Goal: Information Seeking & Learning: Check status

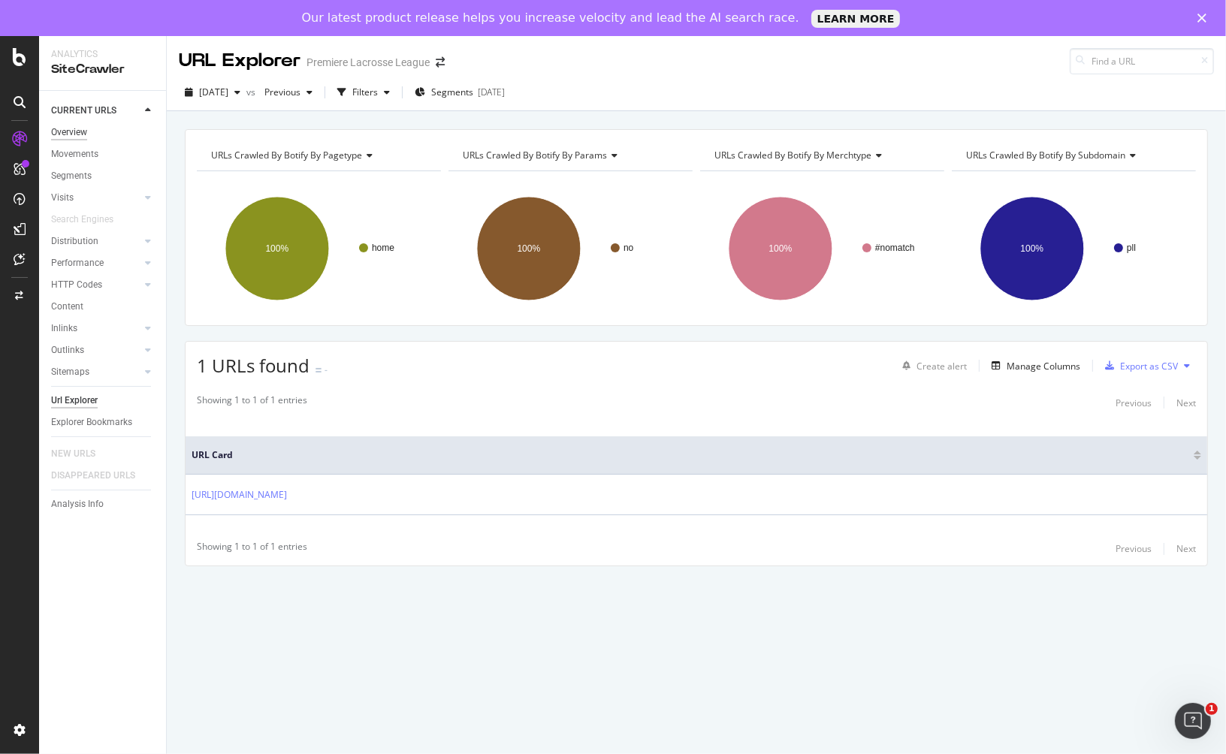
click at [83, 133] on div "Overview" at bounding box center [69, 133] width 36 height 16
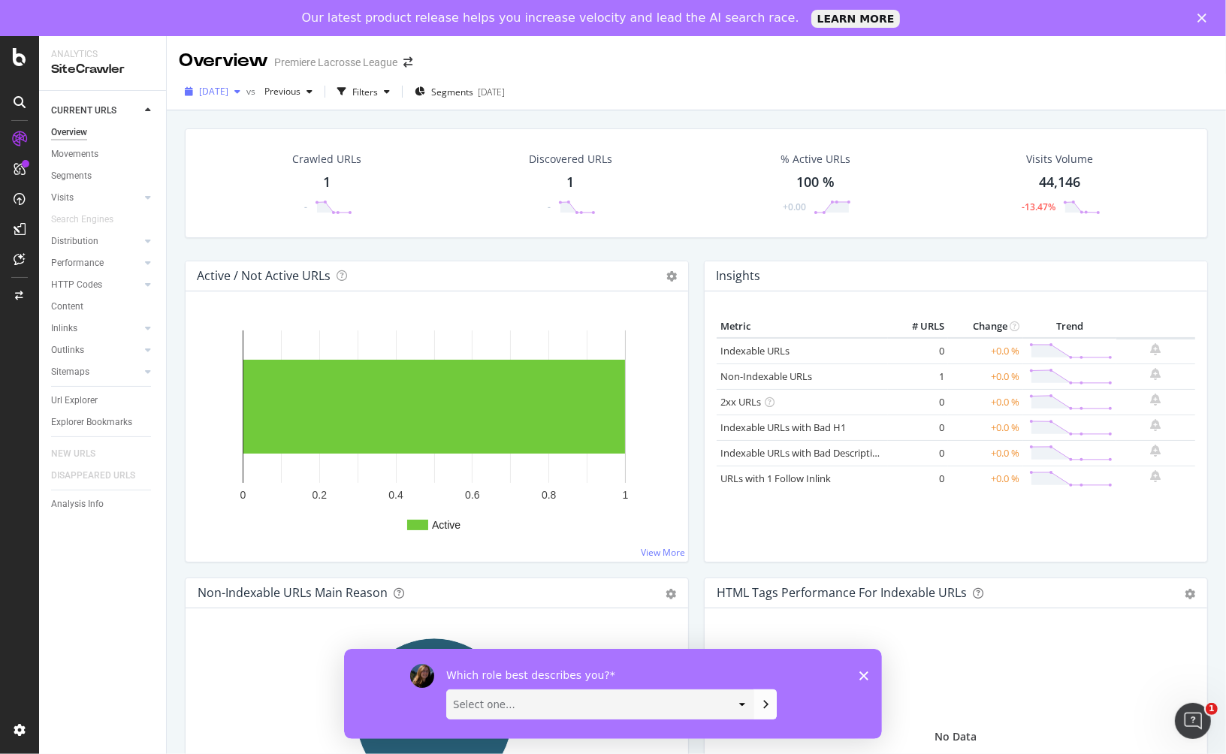
click at [240, 92] on icon "button" at bounding box center [237, 91] width 6 height 9
click at [279, 149] on div "[DATE] 13.4K URLs" at bounding box center [268, 145] width 134 height 14
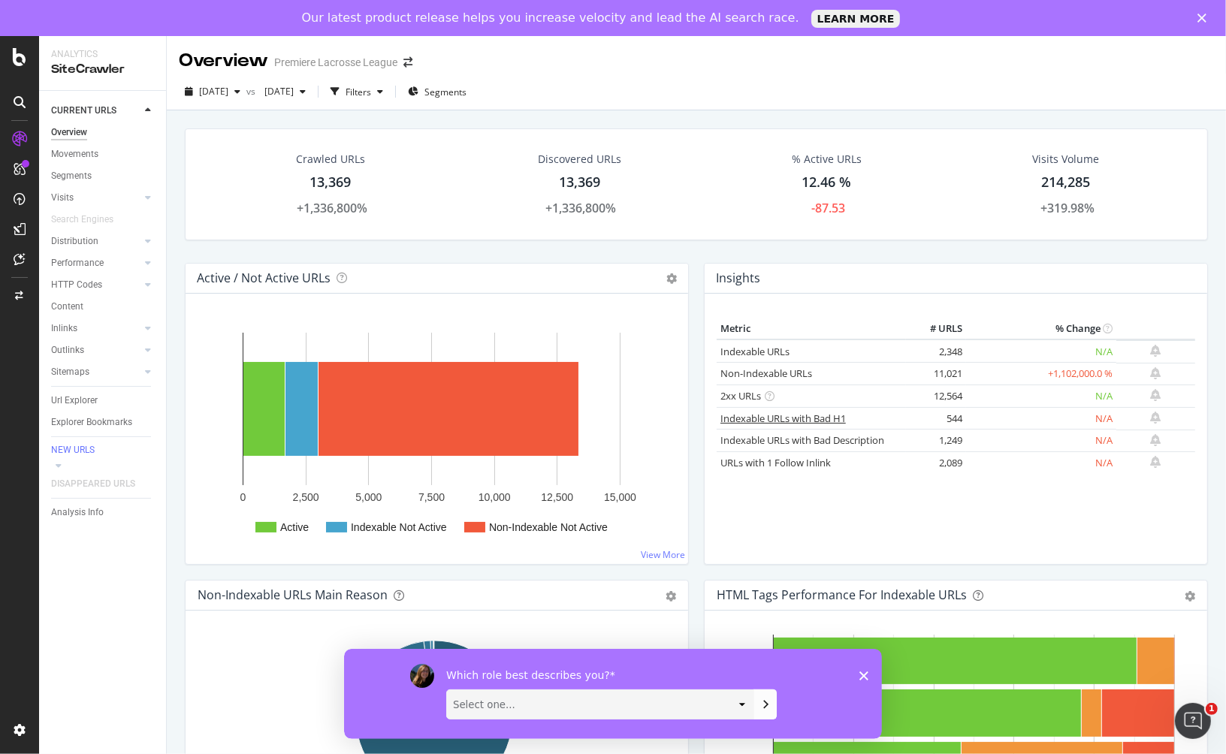
click at [783, 421] on link "Indexable URLs with Bad H1" at bounding box center [783, 419] width 125 height 14
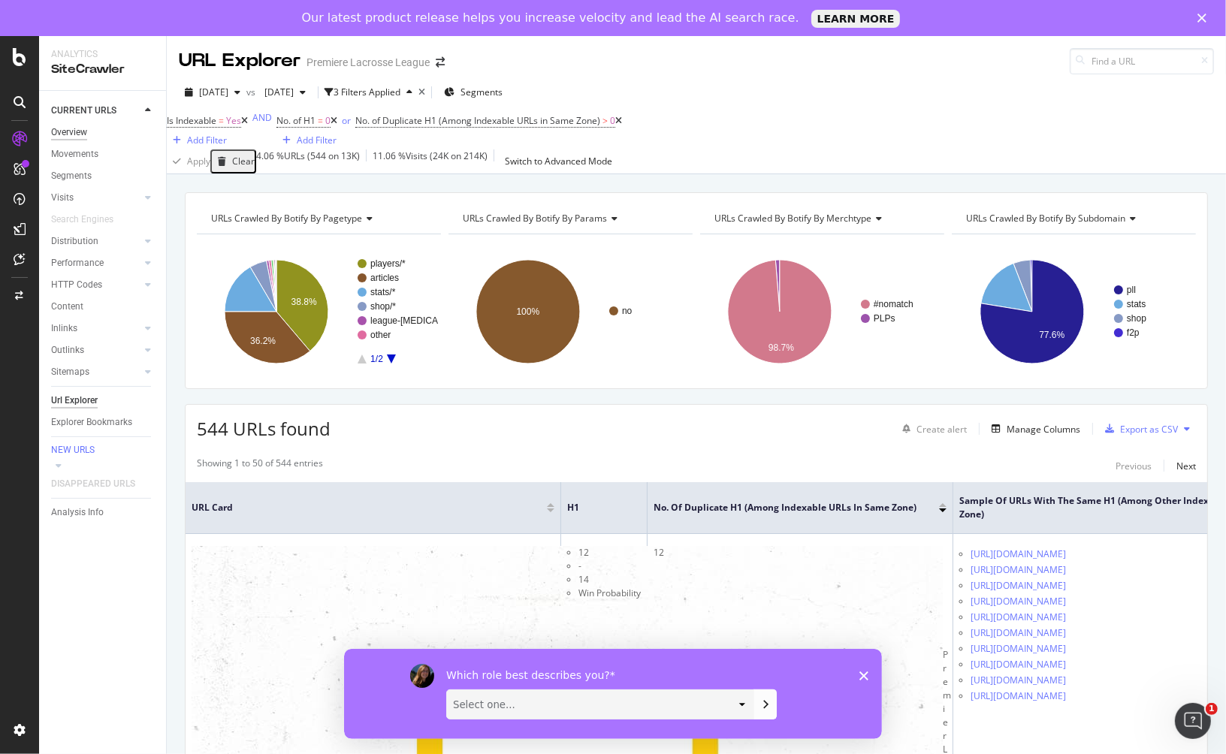
click at [75, 127] on div "Overview" at bounding box center [69, 133] width 36 height 16
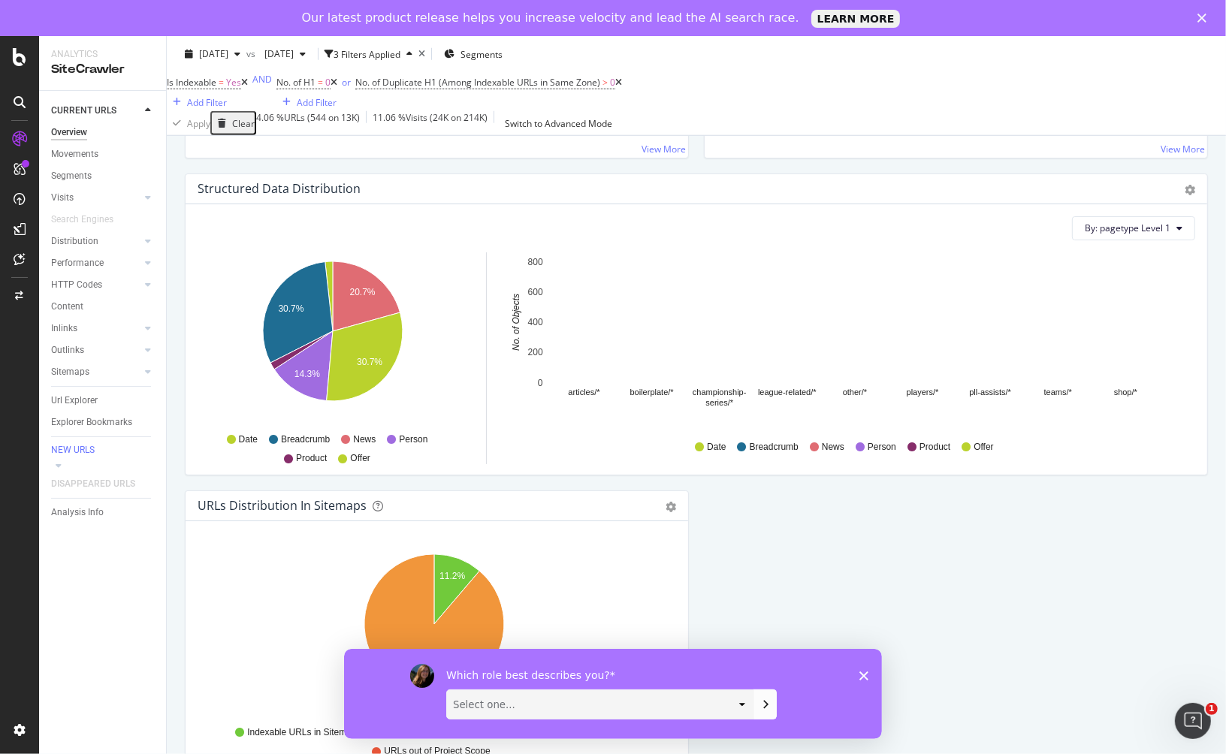
scroll to position [1528, 0]
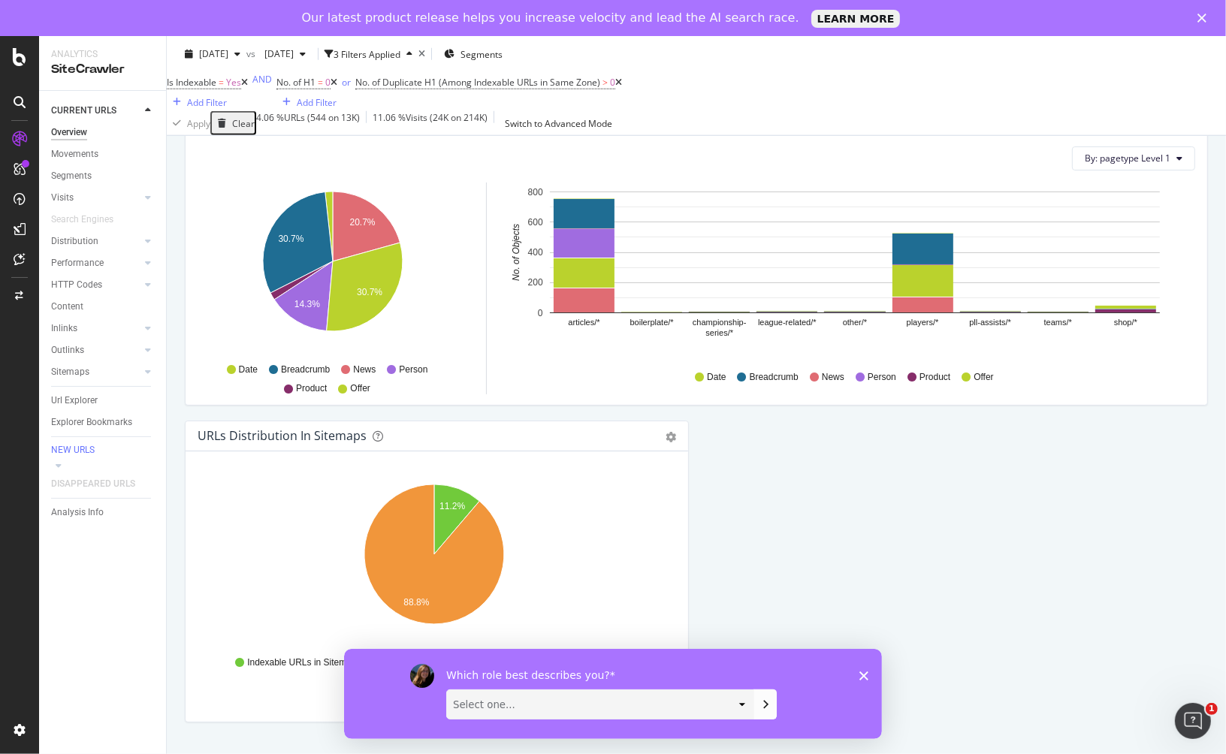
click at [860, 678] on polygon "Close survey" at bounding box center [863, 675] width 9 height 9
